Goal: Navigation & Orientation: Find specific page/section

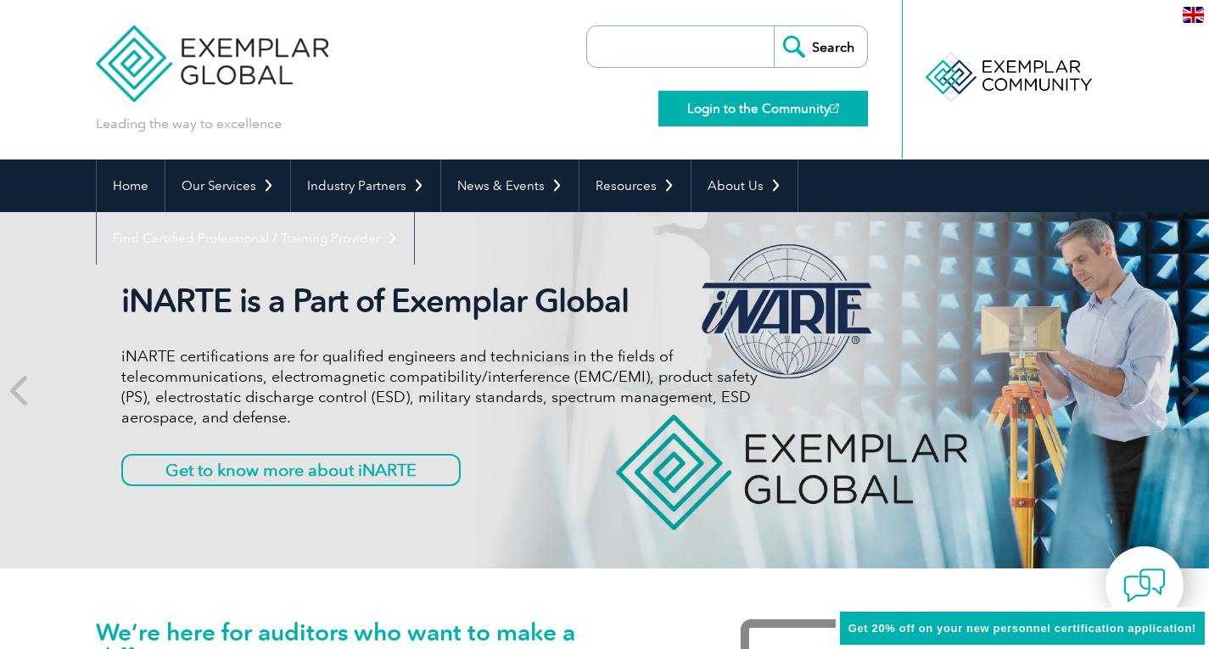
click at [791, 105] on link "Login to the Community" at bounding box center [763, 109] width 210 height 36
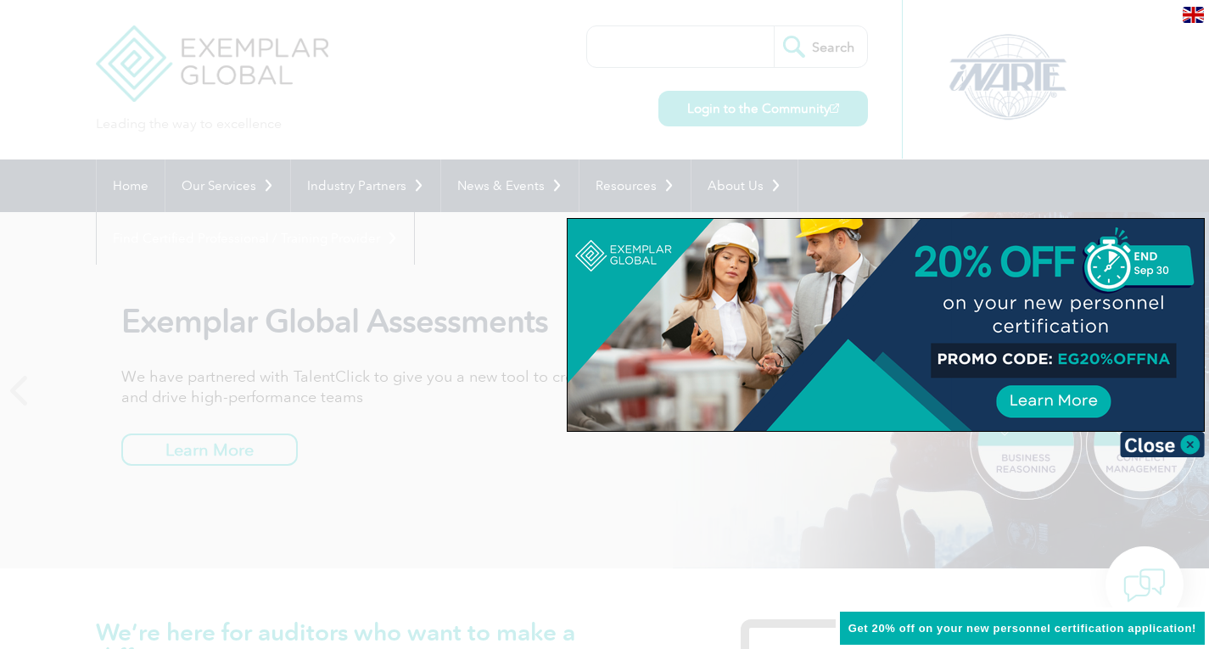
click at [1021, 92] on div at bounding box center [604, 324] width 1209 height 649
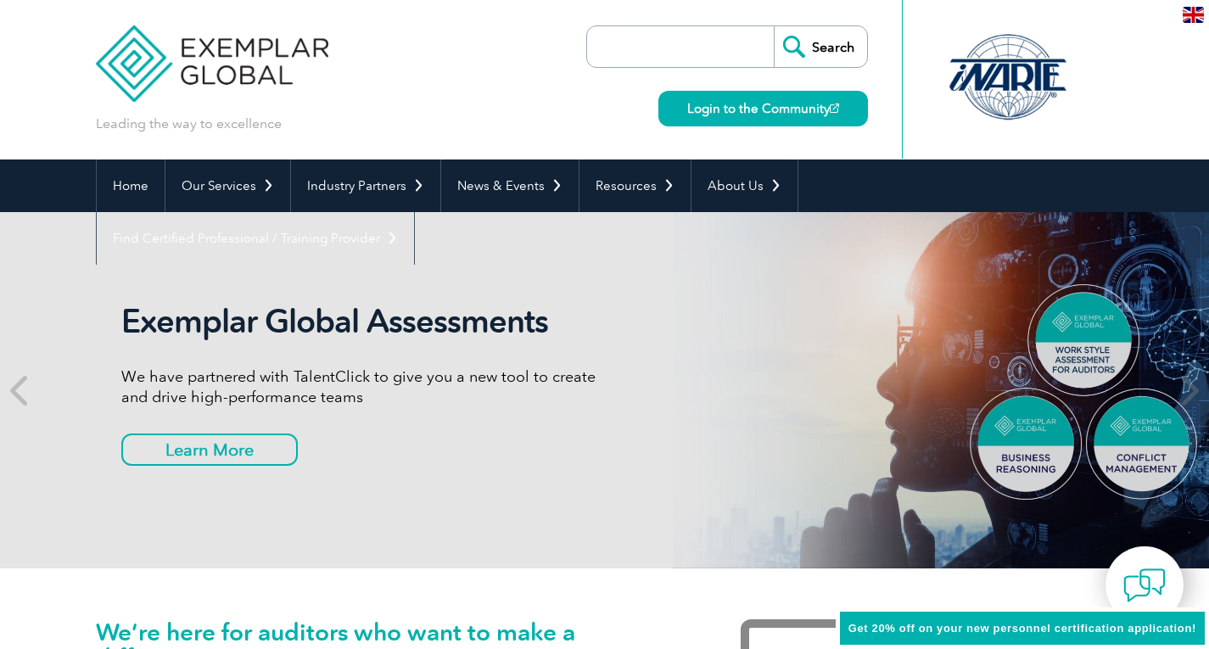
click at [1021, 92] on div at bounding box center [1007, 77] width 169 height 93
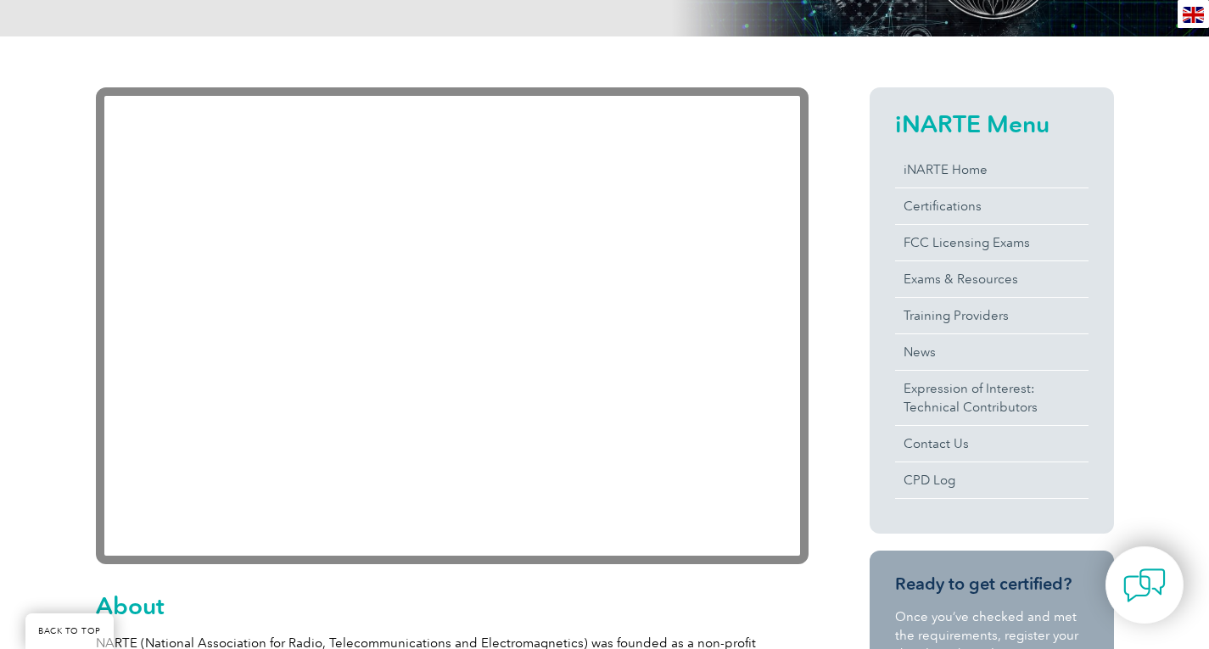
scroll to position [309, 0]
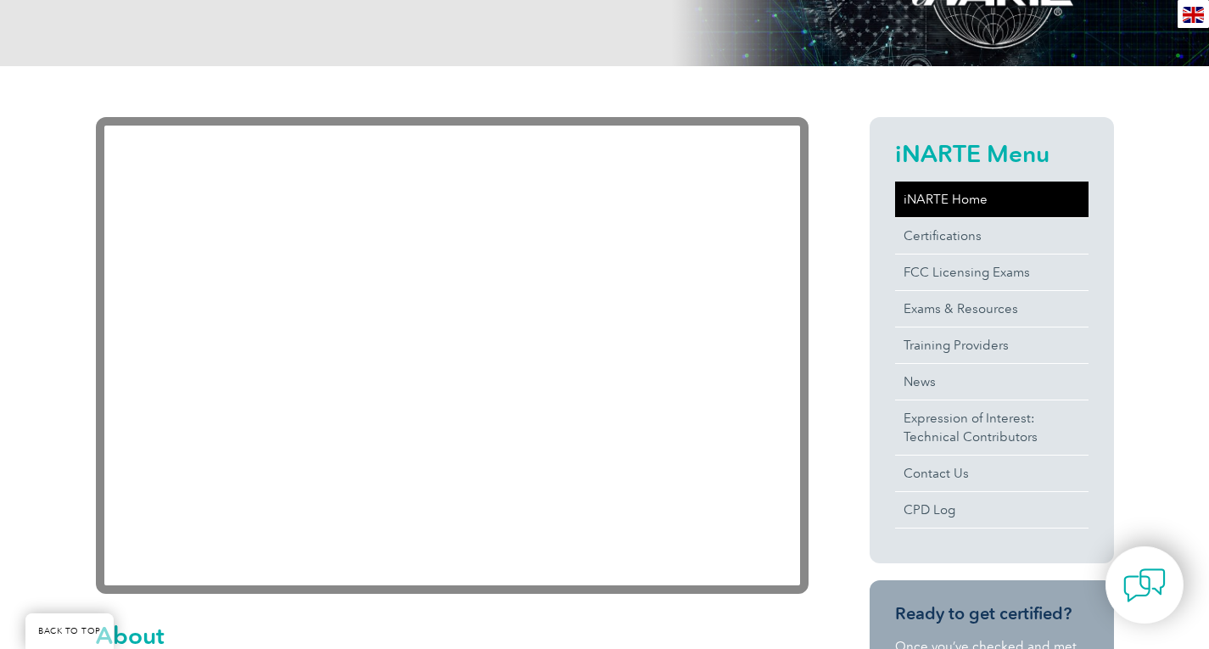
click at [961, 195] on link "iNARTE Home" at bounding box center [991, 200] width 193 height 36
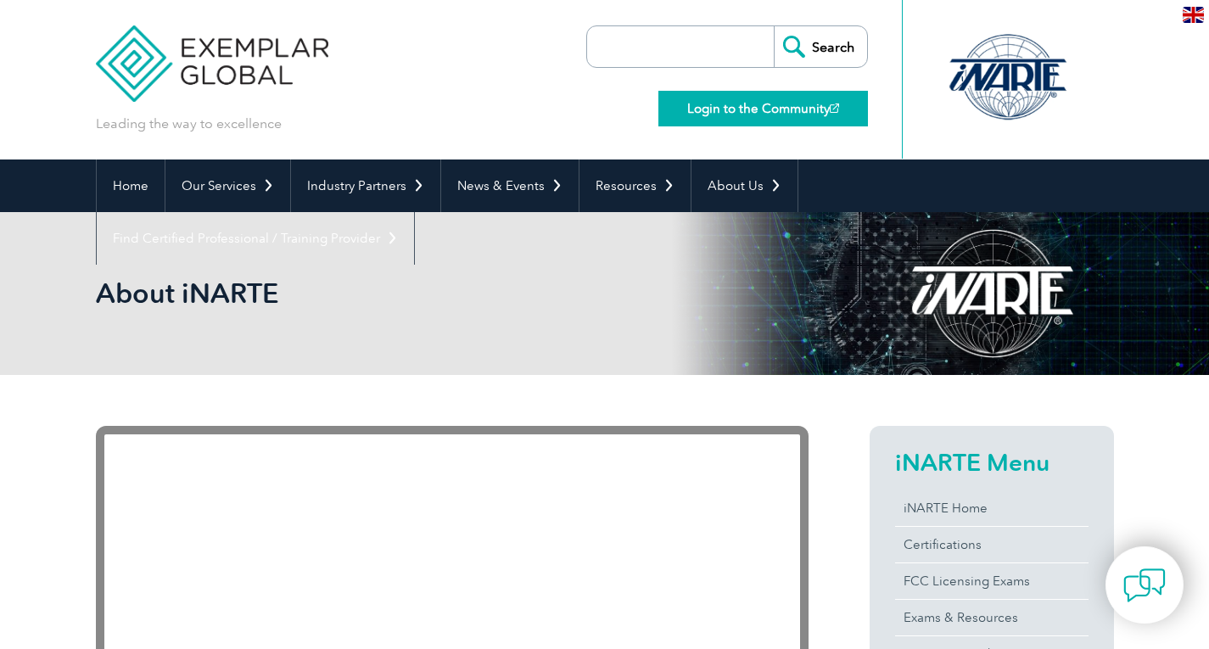
click at [797, 107] on link "Login to the Community" at bounding box center [763, 109] width 210 height 36
